Goal: Check status: Check status

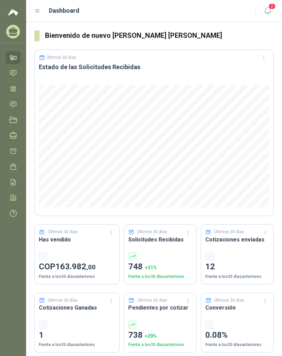
click at [36, 8] on icon at bounding box center [37, 11] width 6 height 6
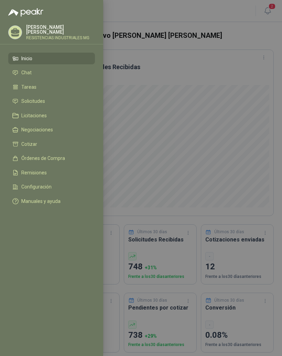
click at [51, 104] on li "Solicitudes" at bounding box center [51, 101] width 78 height 6
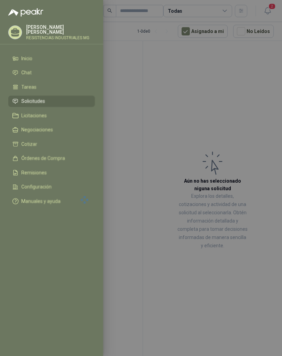
click at [172, 94] on div at bounding box center [141, 178] width 282 height 356
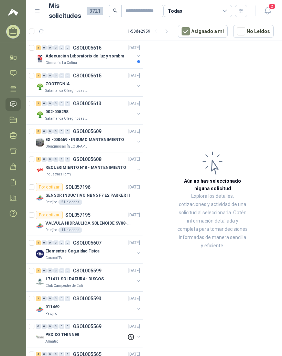
click at [40, 47] on div "3" at bounding box center [38, 47] width 5 height 5
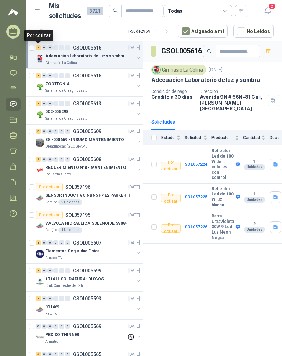
click at [37, 76] on div "1" at bounding box center [38, 75] width 5 height 5
